Goal: Task Accomplishment & Management: Complete application form

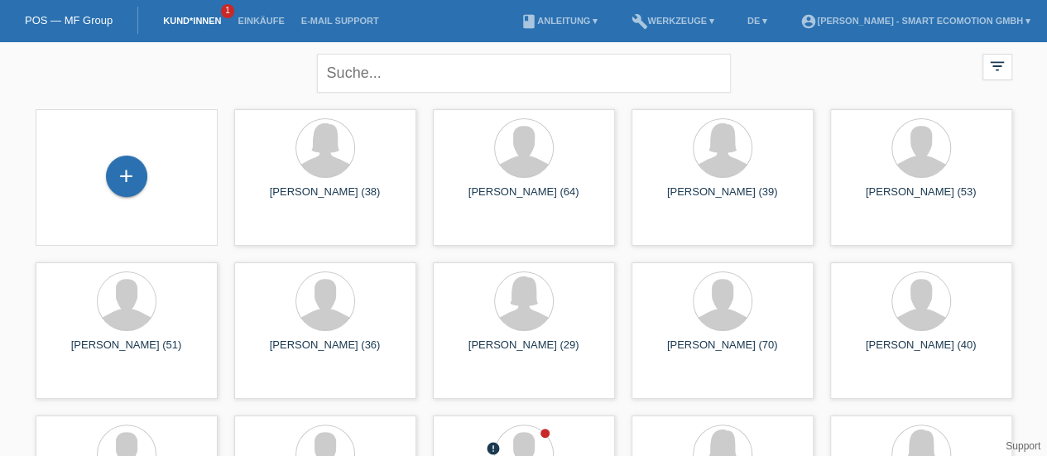
click at [133, 187] on div "+" at bounding box center [126, 176] width 41 height 41
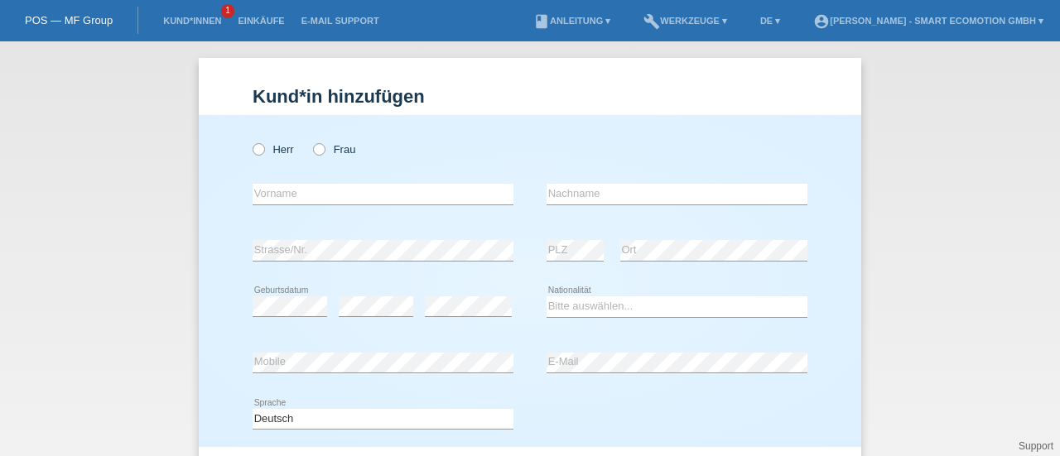
click at [266, 153] on label "Herr" at bounding box center [273, 149] width 41 height 12
click at [263, 153] on input "Herr" at bounding box center [258, 148] width 11 height 11
radio input "true"
click at [279, 195] on input "text" at bounding box center [383, 194] width 261 height 21
type input "[PERSON_NAME]"
